Goal: Information Seeking & Learning: Learn about a topic

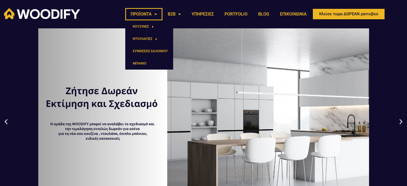
click at [156, 14] on link "ΠΡΟΪΟΝΤΑ" at bounding box center [143, 14] width 37 height 12
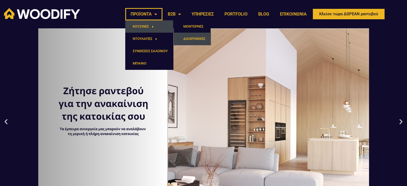
click at [190, 39] on link "ΔΙΑΧΡΟΝΙΚΕΣ" at bounding box center [192, 39] width 37 height 12
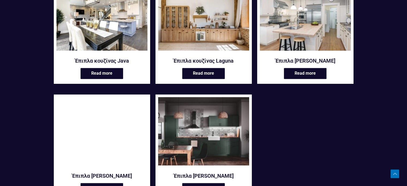
scroll to position [187, 0]
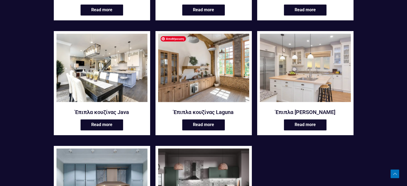
click at [210, 74] on img at bounding box center [203, 68] width 91 height 68
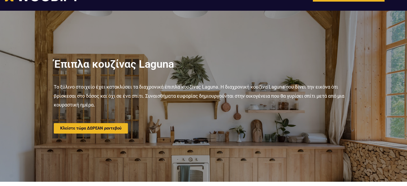
scroll to position [27, 0]
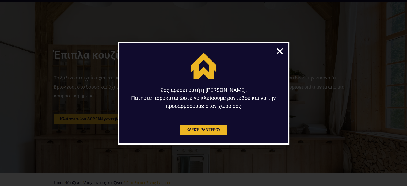
click at [277, 49] on icon "Close" at bounding box center [280, 51] width 8 height 8
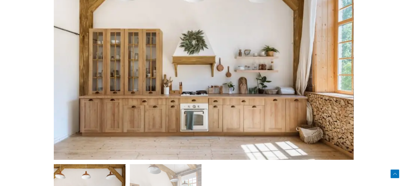
scroll to position [268, 0]
